Goal: Browse casually: Explore the website without a specific task or goal

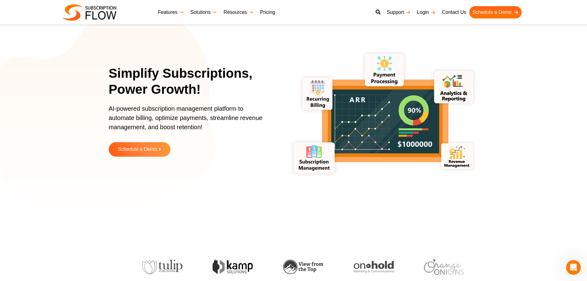
click at [551, 214] on section "Simplify Subscriptions, Power Growth! AI-powered subscription management platfo…" at bounding box center [293, 115] width 587 height 200
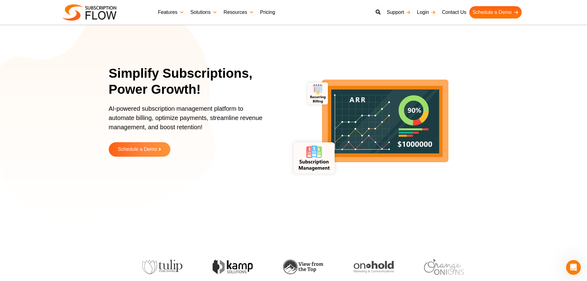
drag, startPoint x: 545, startPoint y: 123, endPoint x: 532, endPoint y: 40, distance: 84.1
click at [545, 123] on section "Simplify Subscriptions, Power Growth! AI-powered subscription management platfo…" at bounding box center [293, 115] width 587 height 200
drag, startPoint x: 554, startPoint y: 70, endPoint x: 540, endPoint y: 10, distance: 61.2
click at [554, 70] on section "Simplify Subscriptions, Power Growth! AI-powered subscription management platfo…" at bounding box center [293, 115] width 587 height 200
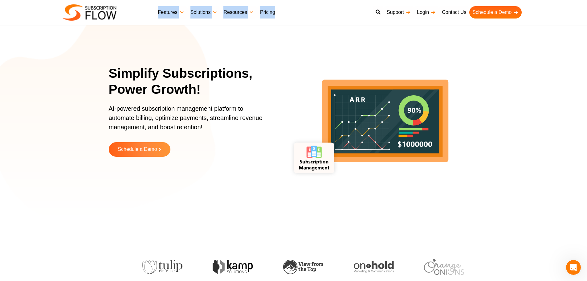
drag, startPoint x: 146, startPoint y: 11, endPoint x: 326, endPoint y: 7, distance: 180.3
click at [326, 7] on div "Best Subscription Management and Billing Software 2023 Features Subscription Ma…" at bounding box center [294, 12] width 462 height 18
click at [326, 6] on nav "Features Subscription Management Subscription Handling Product, Plans & Pricing…" at bounding box center [340, 12] width 370 height 18
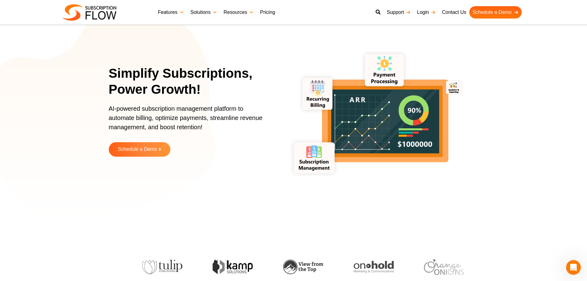
drag, startPoint x: 565, startPoint y: 174, endPoint x: 558, endPoint y: 160, distance: 15.4
click at [565, 174] on section "Simplify Subscriptions, Power Growth! AI-powered subscription management platfo…" at bounding box center [293, 115] width 587 height 200
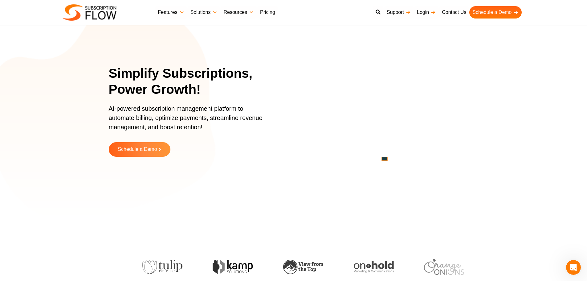
click at [554, 189] on section "Simplify Subscriptions, Power Growth! AI-powered subscription management platfo…" at bounding box center [293, 115] width 587 height 200
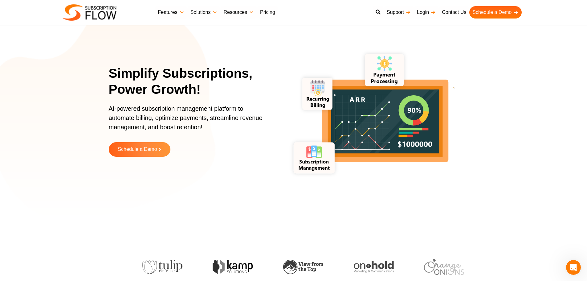
click at [542, 189] on section "Simplify Subscriptions, Power Growth! AI-powered subscription management platfo…" at bounding box center [293, 115] width 587 height 200
